Goal: Transaction & Acquisition: Purchase product/service

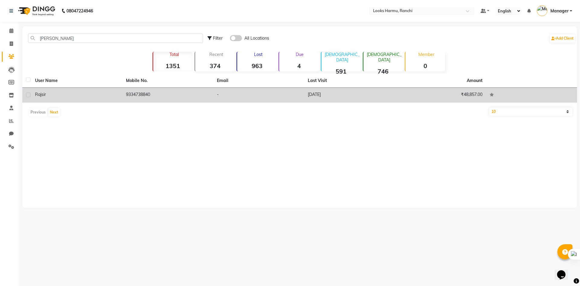
type input "[PERSON_NAME]"
drag, startPoint x: 65, startPoint y: 90, endPoint x: 184, endPoint y: 101, distance: 119.8
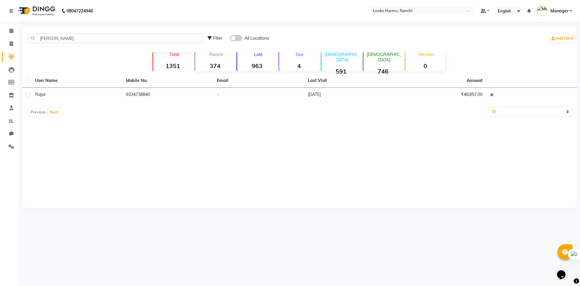
click at [65, 90] on td "[PERSON_NAME]" at bounding box center [76, 95] width 91 height 15
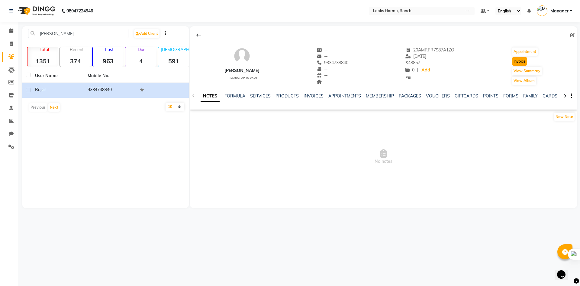
click at [516, 59] on button "Invoice" at bounding box center [519, 61] width 15 height 8
select select "6247"
select select "service"
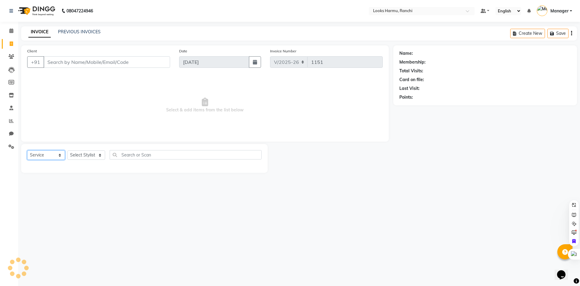
click at [57, 155] on select "Select Service Product Membership Package Voucher Prepaid Gift Card" at bounding box center [46, 154] width 38 height 9
click at [27, 150] on select "Select Service Product Membership Package Voucher Prepaid Gift Card" at bounding box center [46, 154] width 38 height 9
type input "9334738840"
select select "V"
select select "47538"
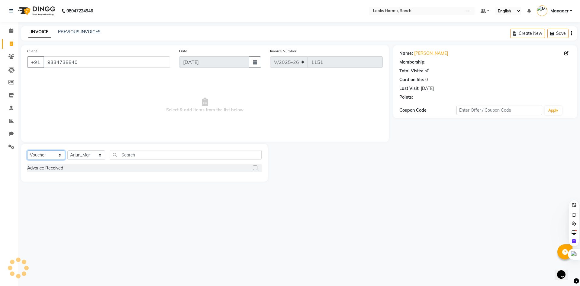
click at [50, 156] on select "Select Service Product Membership Package Voucher Prepaid Gift Card" at bounding box center [46, 154] width 38 height 9
select select "1: Object"
click at [27, 150] on select "Select Service Product Membership Package Voucher Prepaid Gift Card" at bounding box center [46, 154] width 38 height 9
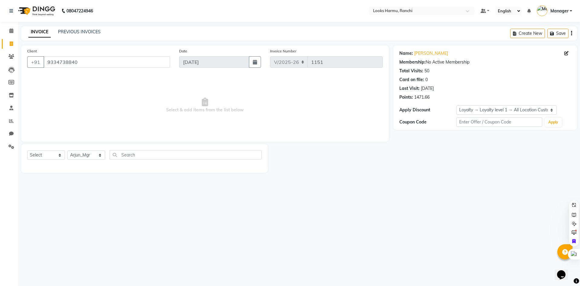
drag, startPoint x: 50, startPoint y: 167, endPoint x: 53, endPoint y: 154, distance: 14.0
click at [52, 163] on div "Select Service Product Membership Package Voucher Prepaid Gift Card Select Styl…" at bounding box center [144, 158] width 247 height 29
click at [53, 154] on select "Select Service Product Membership Package Voucher Prepaid Gift Card" at bounding box center [46, 154] width 38 height 9
select select "service"
click at [27, 150] on select "Select Service Product Membership Package Voucher Prepaid Gift Card" at bounding box center [46, 154] width 38 height 9
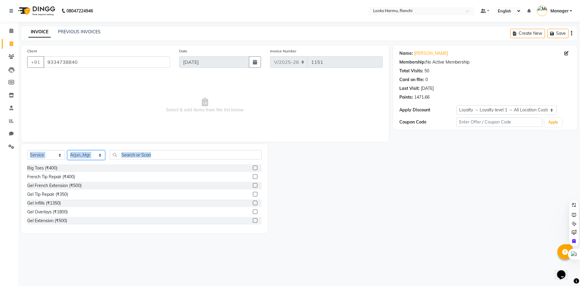
click at [87, 155] on select "Select Stylist [PERSON_NAME] [PERSON_NAME] Arman_Noor Counter_Sales [PERSON_NAM…" at bounding box center [86, 154] width 38 height 9
select select "47149"
click at [67, 150] on select "Select Stylist [PERSON_NAME] [PERSON_NAME] Arman_Noor Counter_Sales [PERSON_NAM…" at bounding box center [86, 154] width 38 height 9
click at [144, 157] on input "text" at bounding box center [186, 154] width 152 height 9
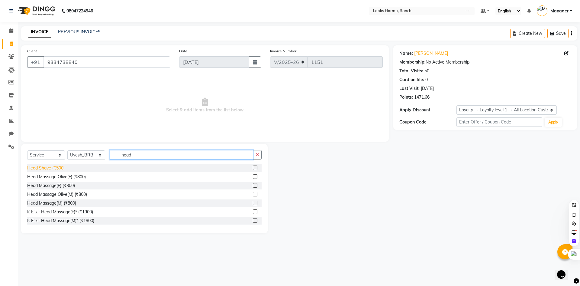
type input "head"
click at [56, 169] on div "Head Shave (₹500)" at bounding box center [45, 168] width 37 height 6
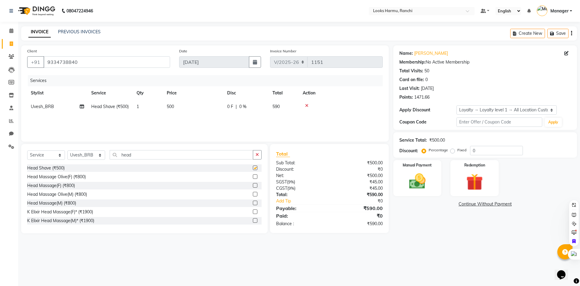
checkbox input "false"
drag, startPoint x: 138, startPoint y: 156, endPoint x: 112, endPoint y: 154, distance: 25.7
click at [112, 154] on input "head" at bounding box center [182, 154] width 144 height 9
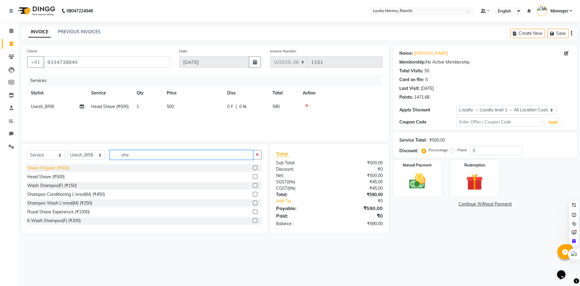
type input "sha"
drag, startPoint x: 56, startPoint y: 170, endPoint x: 197, endPoint y: 104, distance: 155.6
click at [57, 169] on div "Shave Regular (₹500)" at bounding box center [48, 168] width 42 height 6
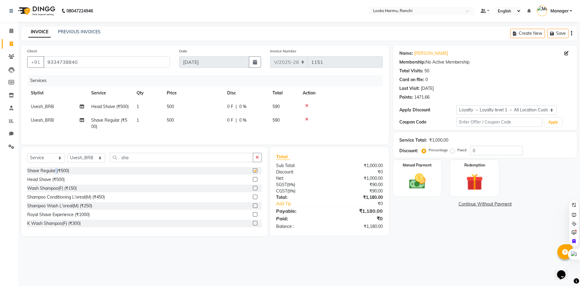
checkbox input "false"
click at [177, 107] on td "500" at bounding box center [193, 107] width 60 height 14
select select "47149"
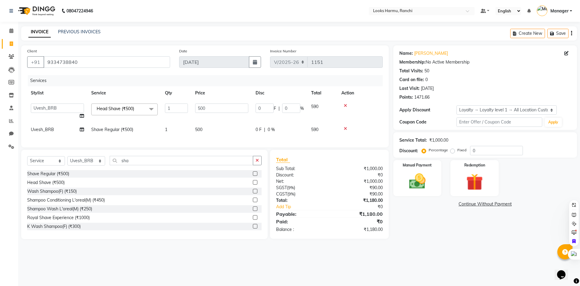
click at [209, 132] on td "500" at bounding box center [222, 130] width 60 height 14
select select "47149"
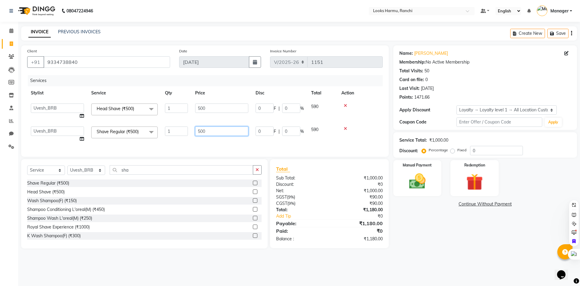
drag, startPoint x: 216, startPoint y: 128, endPoint x: 186, endPoint y: 129, distance: 29.0
click at [189, 130] on tr "[PERSON_NAME] [PERSON_NAME] Arman_Noor Counter_Sales [PERSON_NAME] Isha JAVED L…" at bounding box center [205, 134] width 356 height 23
type input "300"
click at [206, 37] on div "INVOICE PREVIOUS INVOICES Create New Save" at bounding box center [299, 33] width 556 height 14
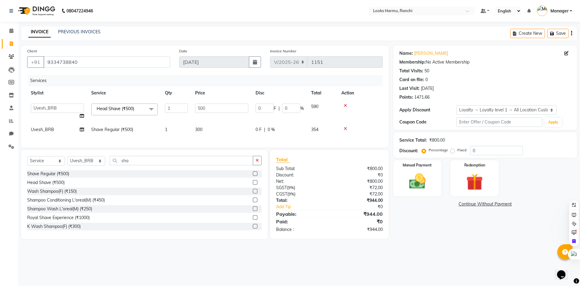
click at [222, 129] on td "300" at bounding box center [222, 130] width 60 height 14
select select "47149"
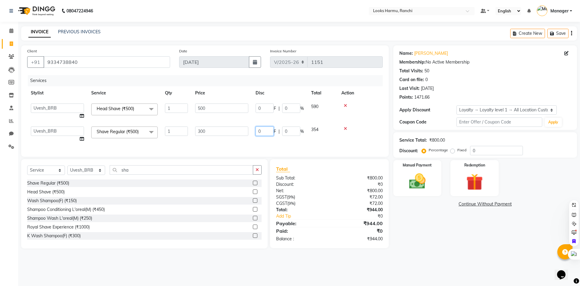
drag, startPoint x: 271, startPoint y: 134, endPoint x: 255, endPoint y: 134, distance: 15.7
click at [257, 134] on input "0" at bounding box center [265, 130] width 18 height 9
type input "40"
click at [234, 28] on div "INVOICE PREVIOUS INVOICES Create New Save" at bounding box center [299, 33] width 556 height 14
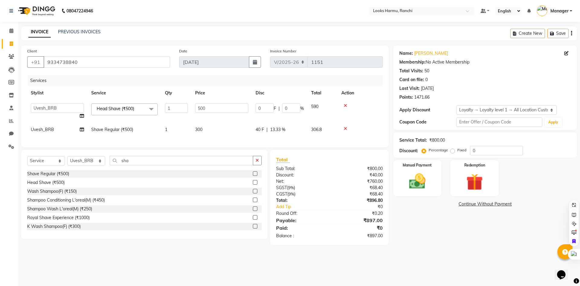
click at [256, 131] on span "40 F" at bounding box center [260, 129] width 8 height 6
select select "47149"
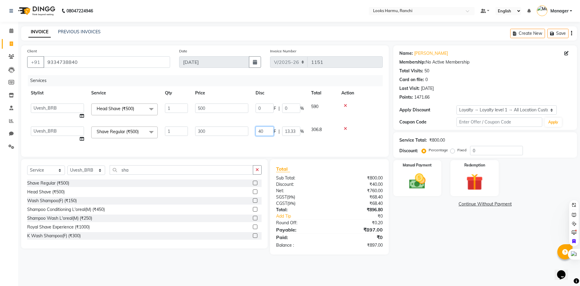
drag, startPoint x: 267, startPoint y: 132, endPoint x: 261, endPoint y: 132, distance: 5.4
click at [261, 132] on input "40" at bounding box center [265, 130] width 18 height 9
type input "4"
type input "37"
click at [267, 24] on div "08047224946 Select Location × Looks Harmu, Ranchi Default Panel My Panel Englis…" at bounding box center [290, 143] width 580 height 286
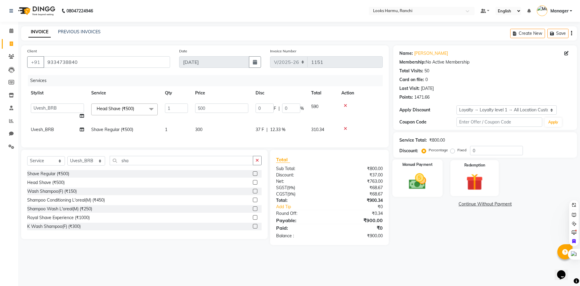
click at [428, 173] on img at bounding box center [418, 181] width 28 height 20
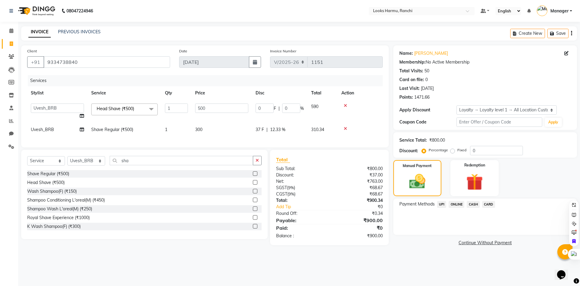
click at [471, 206] on span "CASH" at bounding box center [473, 204] width 13 height 7
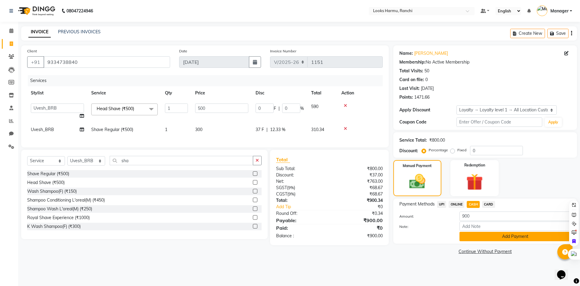
click at [475, 239] on button "Add Payment" at bounding box center [516, 236] width 112 height 9
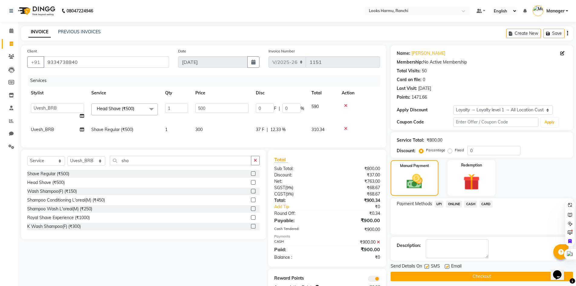
click at [480, 274] on button "Checkout" at bounding box center [482, 275] width 182 height 9
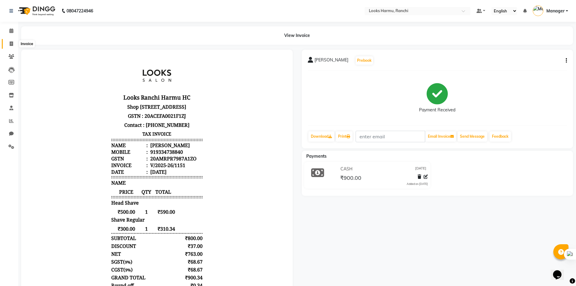
click at [8, 44] on span at bounding box center [11, 44] width 11 height 7
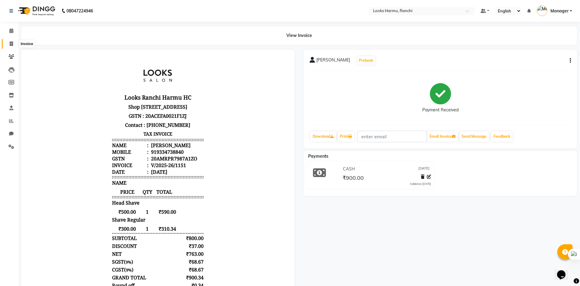
select select "service"
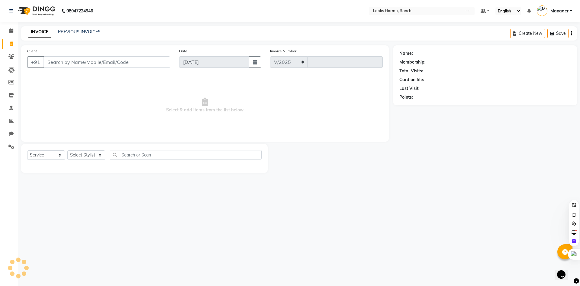
select select "6247"
type input "1152"
select select "V"
select select "47538"
click at [374, 141] on div "Client +91 Date [DATE] Invoice Number V/2025 V/[PHONE_NUMBER] Select & add item…" at bounding box center [205, 93] width 368 height 96
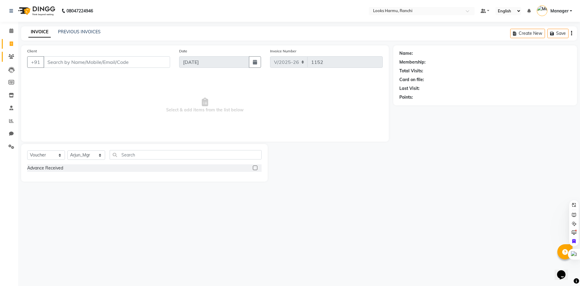
click at [7, 56] on span at bounding box center [11, 56] width 11 height 7
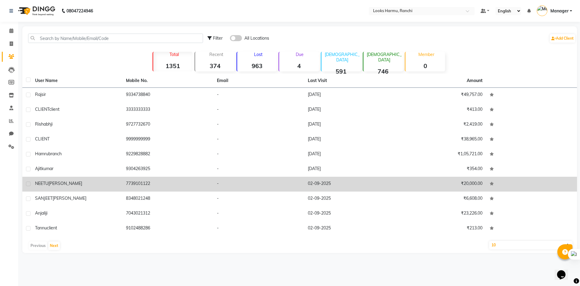
drag, startPoint x: 86, startPoint y: 179, endPoint x: 97, endPoint y: 174, distance: 11.4
click at [87, 179] on td "[PERSON_NAME]" at bounding box center [76, 184] width 91 height 15
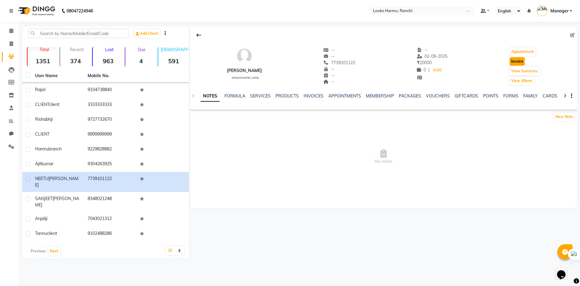
click at [511, 63] on button "Invoice" at bounding box center [517, 61] width 15 height 8
select select "service"
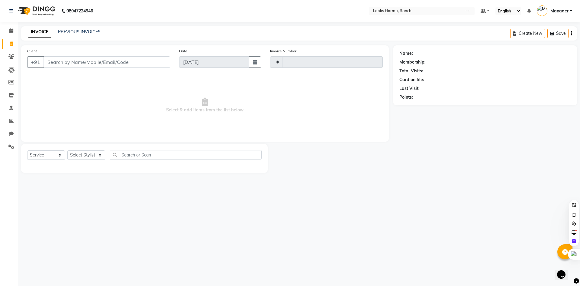
type input "1152"
select select "6247"
click at [59, 158] on select "Select Service Product Membership Package Voucher Prepaid Gift Card" at bounding box center [46, 154] width 38 height 9
click at [27, 150] on select "Select Service Product Membership Package Voucher Prepaid Gift Card" at bounding box center [46, 154] width 38 height 9
type input "7739101122"
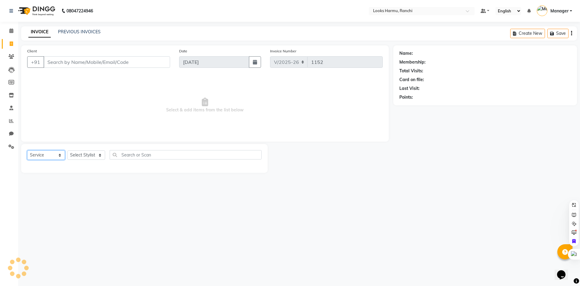
select select "V"
select select "47538"
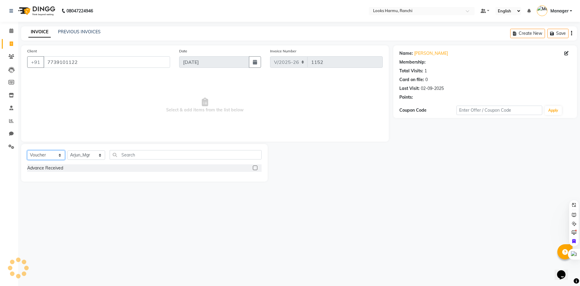
drag, startPoint x: 34, startPoint y: 155, endPoint x: 39, endPoint y: 159, distance: 6.2
click at [34, 155] on select "Select Service Product Membership Package Voucher Prepaid Gift Card" at bounding box center [46, 154] width 38 height 9
select select "1: Object"
select select "service"
click at [27, 150] on select "Select Service Product Membership Package Voucher Prepaid Gift Card" at bounding box center [46, 154] width 38 height 9
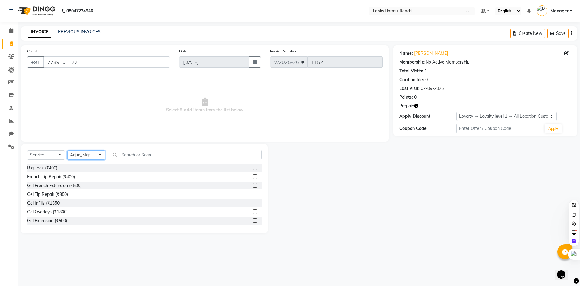
click at [79, 153] on select "Select Stylist [PERSON_NAME] [PERSON_NAME] Arman_Noor Counter_Sales [PERSON_NAM…" at bounding box center [86, 154] width 38 height 9
select select "47157"
click at [67, 150] on select "Select Stylist [PERSON_NAME] [PERSON_NAME] Arman_Noor Counter_Sales [PERSON_NAM…" at bounding box center [86, 154] width 38 height 9
click at [134, 149] on div "Select Service Product Membership Package Voucher Prepaid Gift Card Select Styl…" at bounding box center [144, 188] width 247 height 89
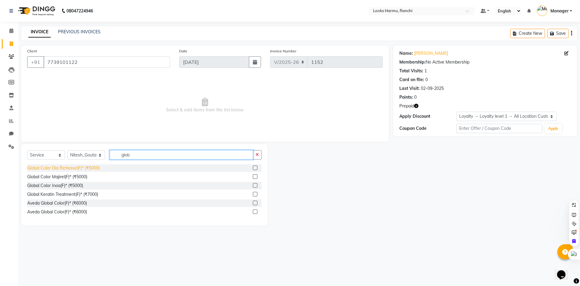
type input "glob"
click at [66, 170] on div "Global Color Dia Richesse(F)* (₹5000)" at bounding box center [63, 168] width 73 height 6
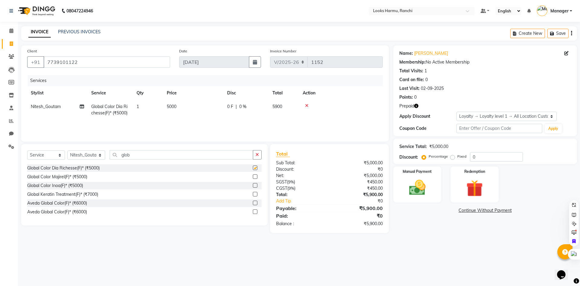
checkbox input "false"
click at [305, 105] on div at bounding box center [341, 105] width 76 height 4
click at [307, 104] on icon at bounding box center [306, 105] width 3 height 4
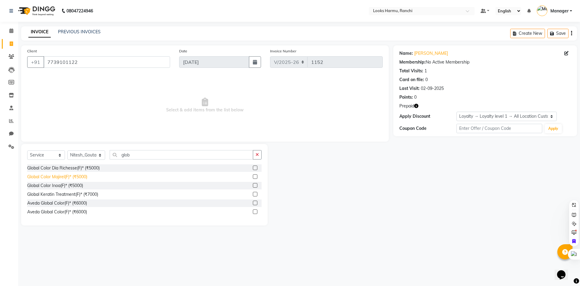
click at [71, 180] on div "Global Color Majirel(F)* (₹5000)" at bounding box center [57, 176] width 60 height 6
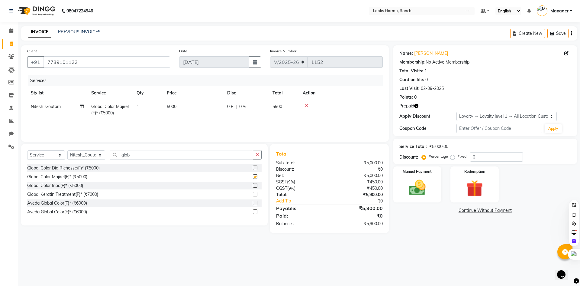
checkbox input "false"
click at [178, 108] on td "5000" at bounding box center [193, 110] width 60 height 20
select select "47157"
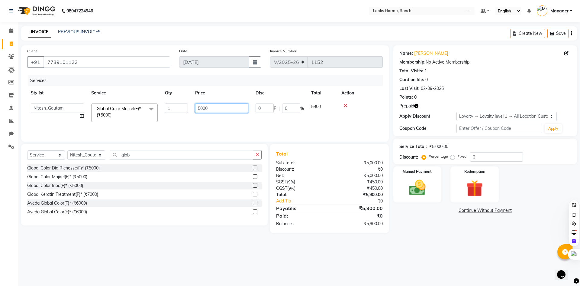
click at [175, 105] on tr "[PERSON_NAME] [PERSON_NAME] Arman_Noor Counter_Sales [PERSON_NAME] Isha JAVED L…" at bounding box center [205, 113] width 356 height 26
type input "8000"
click at [224, 21] on nav "08047224946 Select Location × Looks Harmu, Ranchi Default Panel My Panel Englis…" at bounding box center [290, 11] width 580 height 22
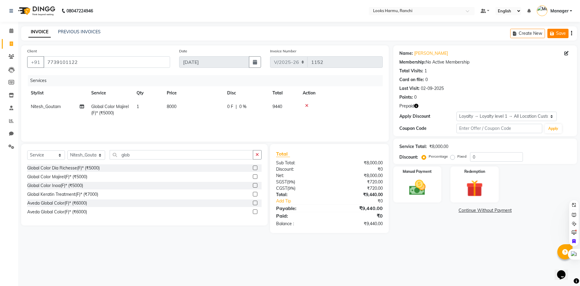
click at [566, 32] on button "Save" at bounding box center [558, 33] width 21 height 9
click at [13, 44] on icon at bounding box center [11, 43] width 3 height 5
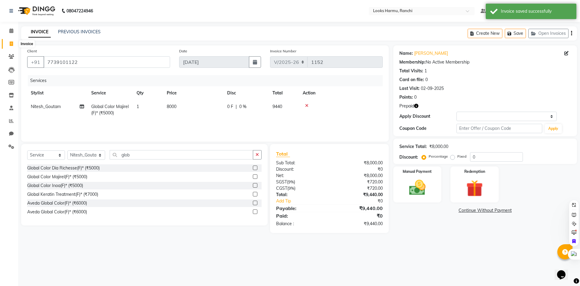
select select "service"
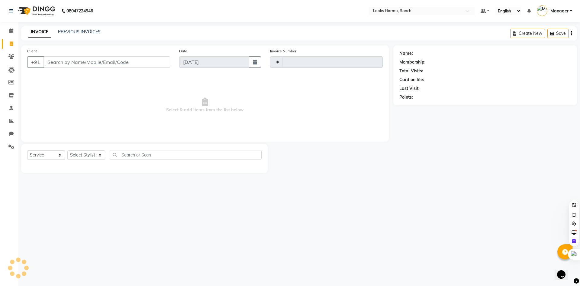
type input "1152"
select select "6247"
select select "V"
select select "47538"
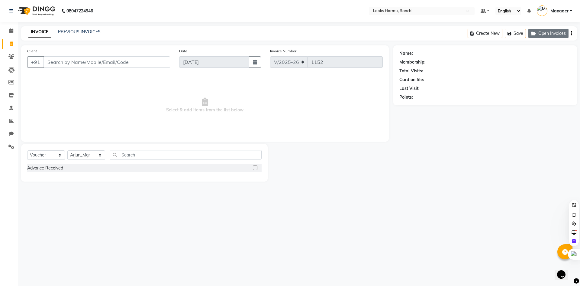
click at [543, 37] on button "Open Invoices" at bounding box center [549, 33] width 40 height 9
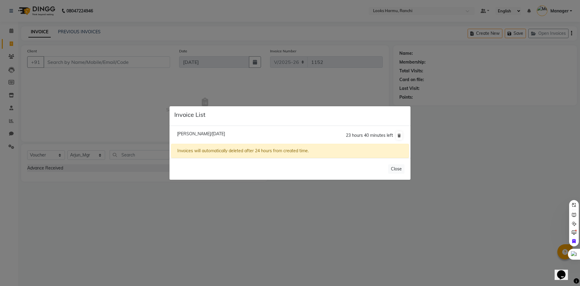
click at [210, 138] on li "[PERSON_NAME]/[DATE] 23 hours 40 minutes left" at bounding box center [290, 135] width 238 height 17
click at [225, 133] on span "[PERSON_NAME]/[DATE]" at bounding box center [201, 133] width 48 height 5
type input "7739101122"
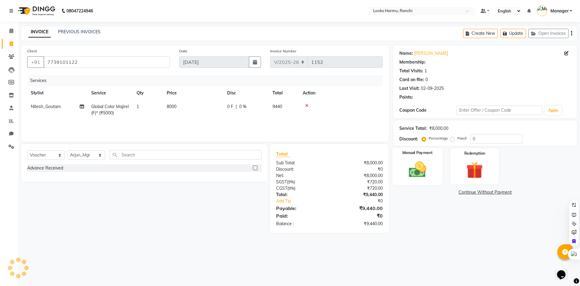
select select "1: Object"
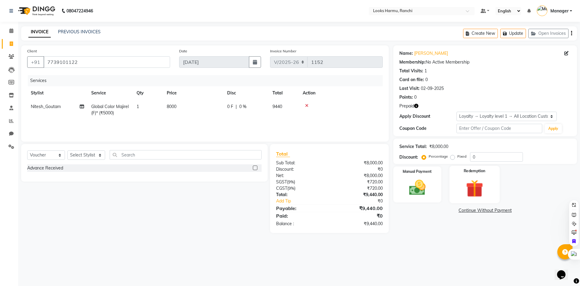
click at [483, 182] on img at bounding box center [475, 187] width 28 height 21
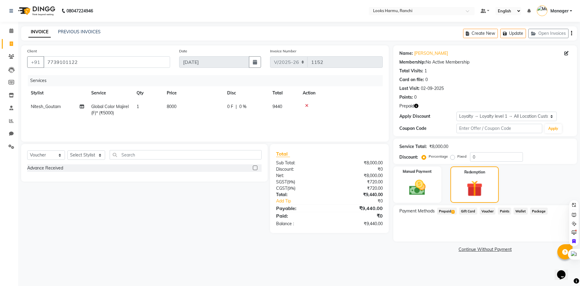
click at [454, 211] on span "1" at bounding box center [453, 212] width 3 height 4
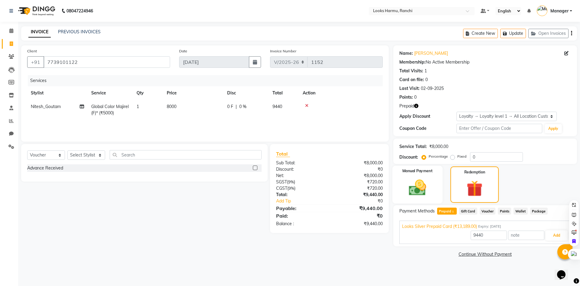
click at [402, 182] on div "Manual Payment" at bounding box center [417, 185] width 50 height 38
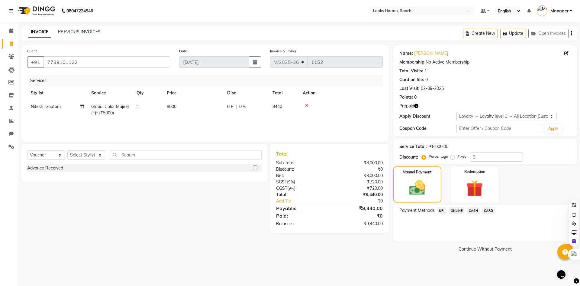
click at [178, 110] on td "8000" at bounding box center [193, 110] width 60 height 20
select select "47157"
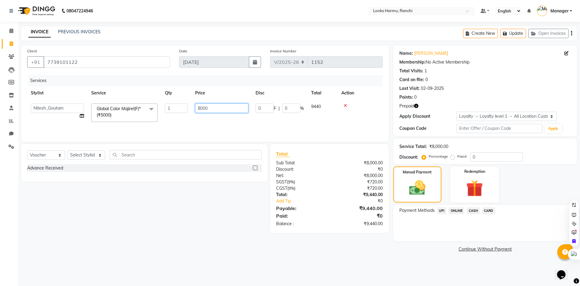
drag, startPoint x: 223, startPoint y: 110, endPoint x: 178, endPoint y: 109, distance: 45.1
click at [179, 109] on tr "[PERSON_NAME] [PERSON_NAME] Arman_Noor Counter_Sales [PERSON_NAME] Isha JAVED L…" at bounding box center [205, 113] width 356 height 26
type input "7"
type input "8000"
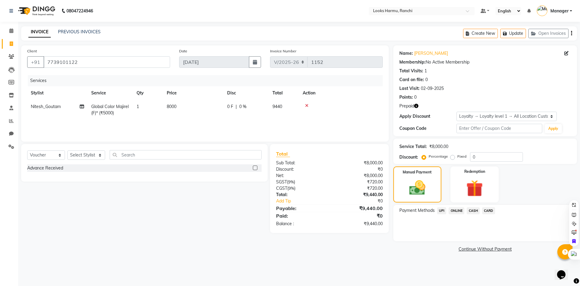
click at [232, 40] on div "INVOICE PREVIOUS INVOICES Create New Update Open Invoices" at bounding box center [299, 33] width 556 height 14
click at [464, 195] on img at bounding box center [475, 187] width 28 height 21
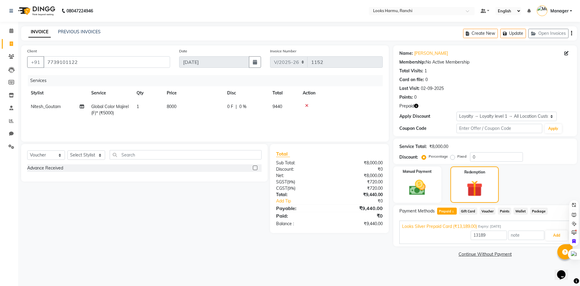
click at [448, 209] on span "Prepaid 1" at bounding box center [447, 210] width 20 height 7
type input "9440"
click at [557, 235] on button "Add" at bounding box center [557, 235] width 22 height 10
drag, startPoint x: 407, startPoint y: 230, endPoint x: 439, endPoint y: 233, distance: 32.2
click at [407, 230] on button "Send OTP" at bounding box center [416, 230] width 32 height 10
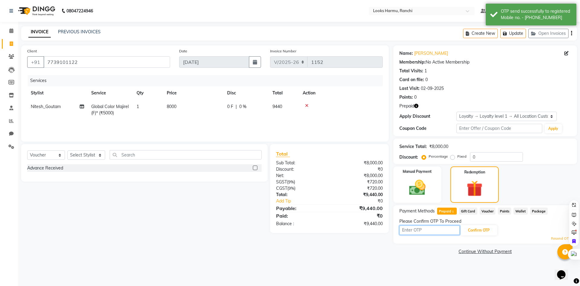
click at [425, 229] on input "text" at bounding box center [430, 229] width 60 height 9
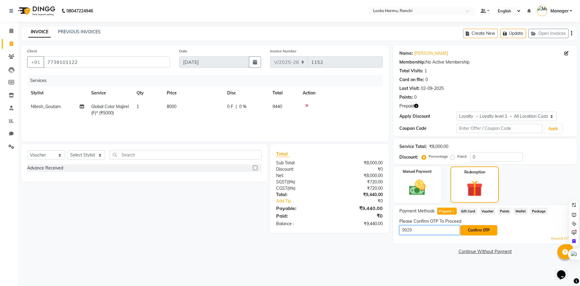
type input "9929"
click at [475, 227] on button "Confirm OTP" at bounding box center [479, 230] width 37 height 10
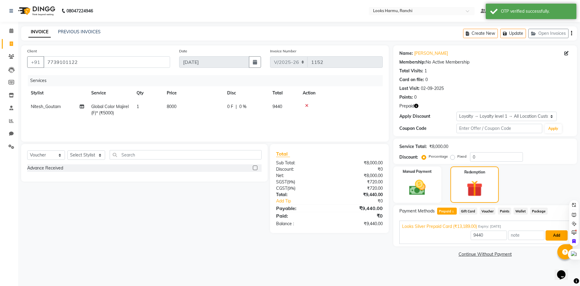
click at [554, 234] on button "Add" at bounding box center [557, 235] width 22 height 10
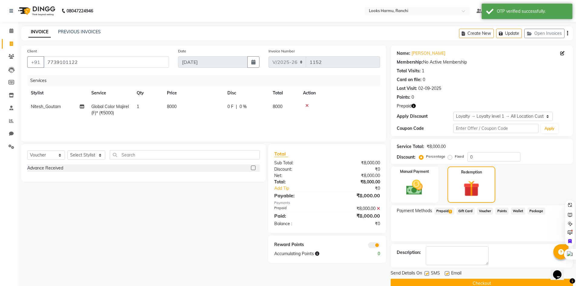
click at [491, 280] on button "Checkout" at bounding box center [482, 282] width 182 height 9
